Goal: Task Accomplishment & Management: Use online tool/utility

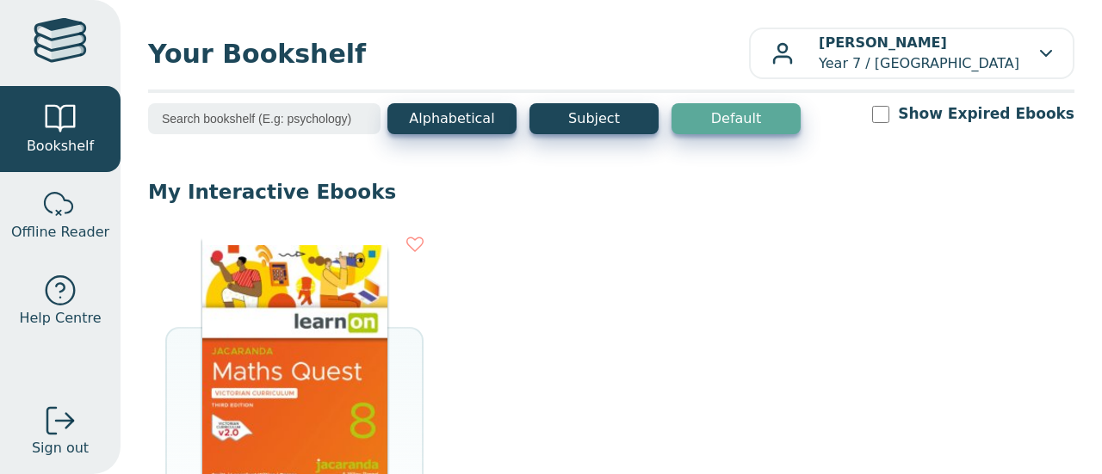
click at [257, 345] on img at bounding box center [294, 365] width 185 height 258
click at [254, 343] on img at bounding box center [294, 365] width 185 height 258
